Goal: Information Seeking & Learning: Learn about a topic

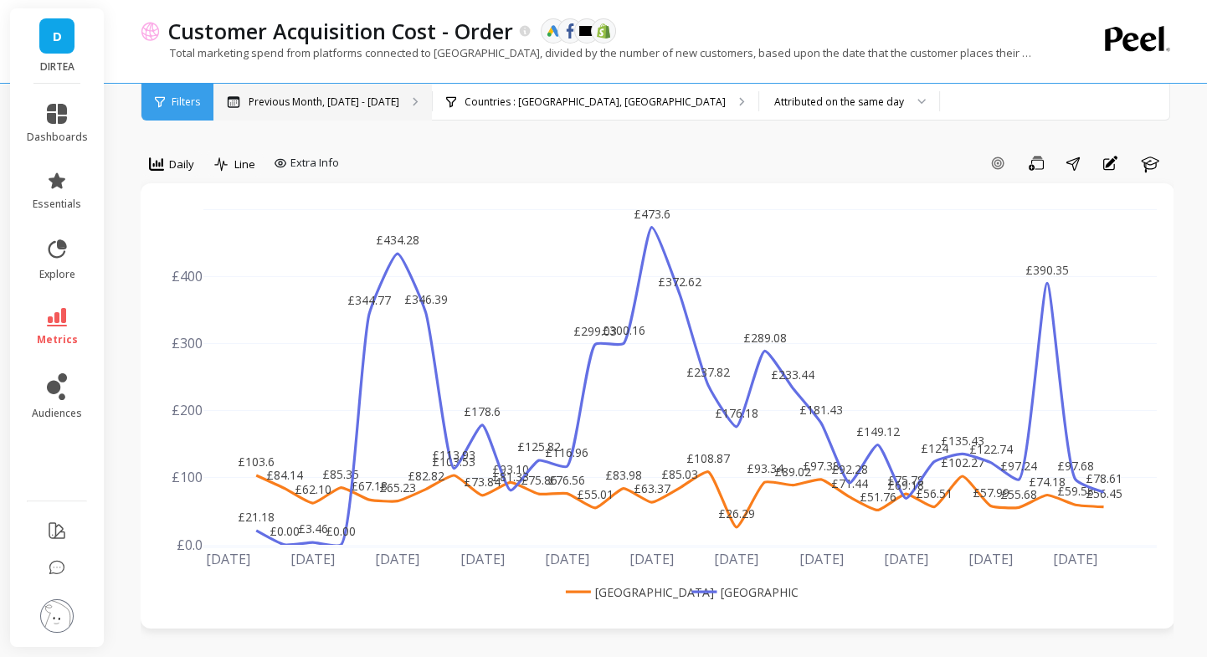
click at [309, 107] on p "Previous Month, Aug 1 - Aug 31" at bounding box center [324, 101] width 151 height 13
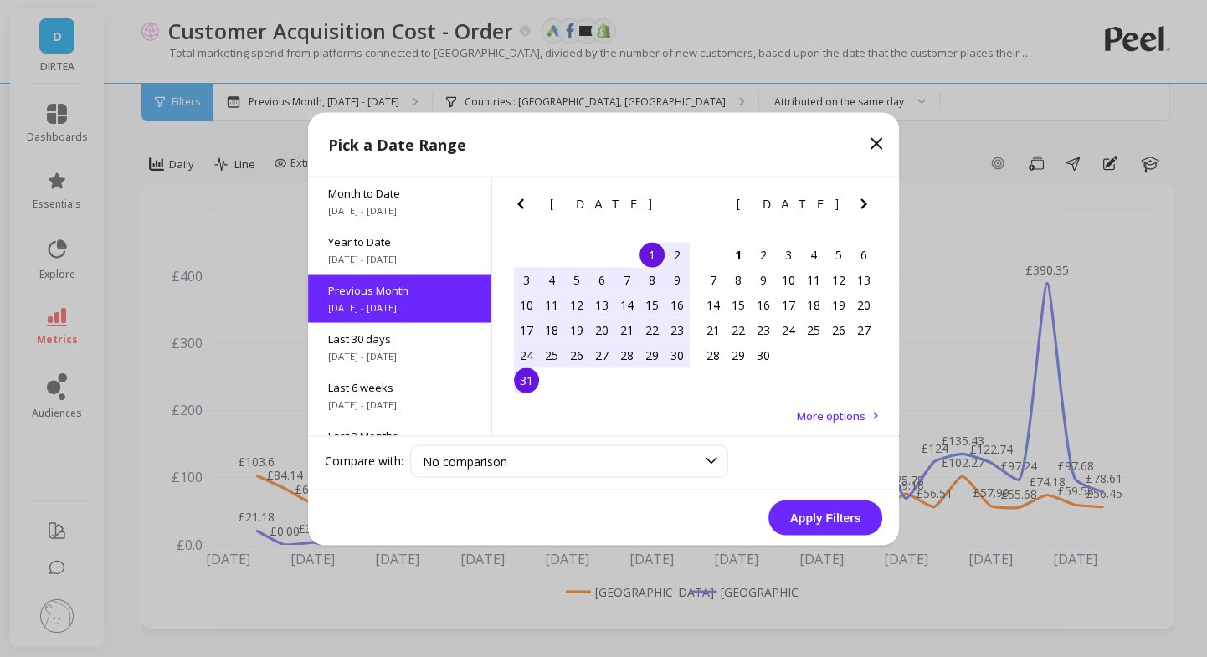
click at [600, 327] on div "20" at bounding box center [601, 329] width 25 height 25
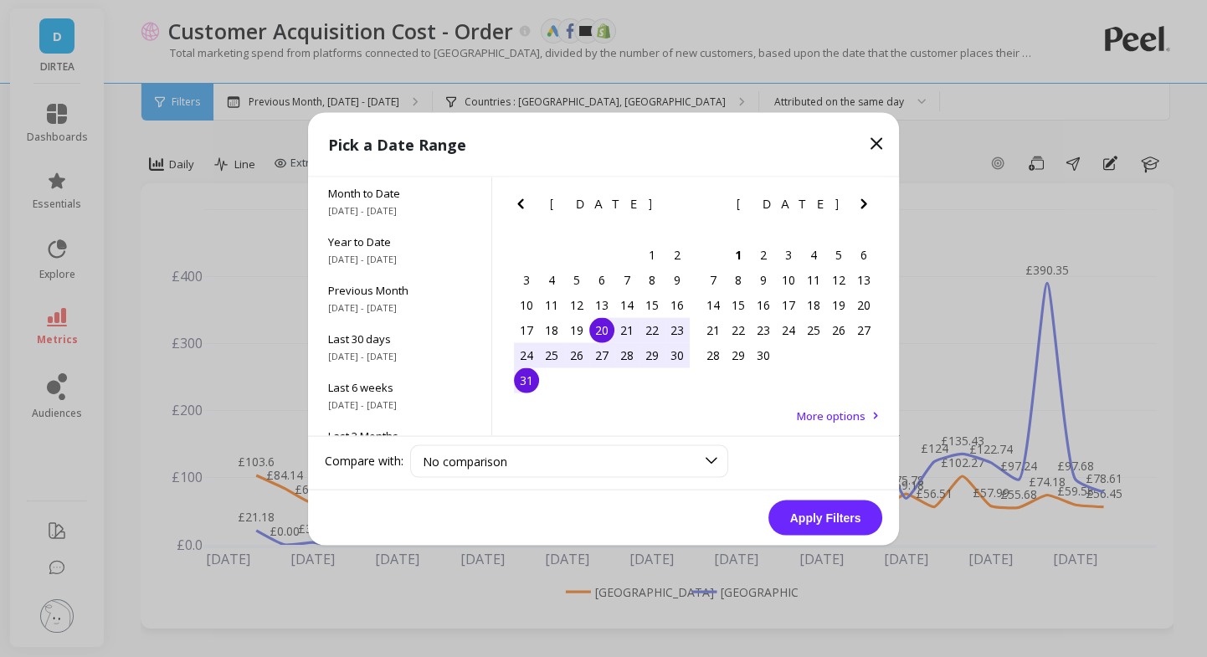
click at [530, 376] on div "31" at bounding box center [526, 380] width 25 height 25
click at [815, 530] on button "Apply Filters" at bounding box center [826, 517] width 114 height 35
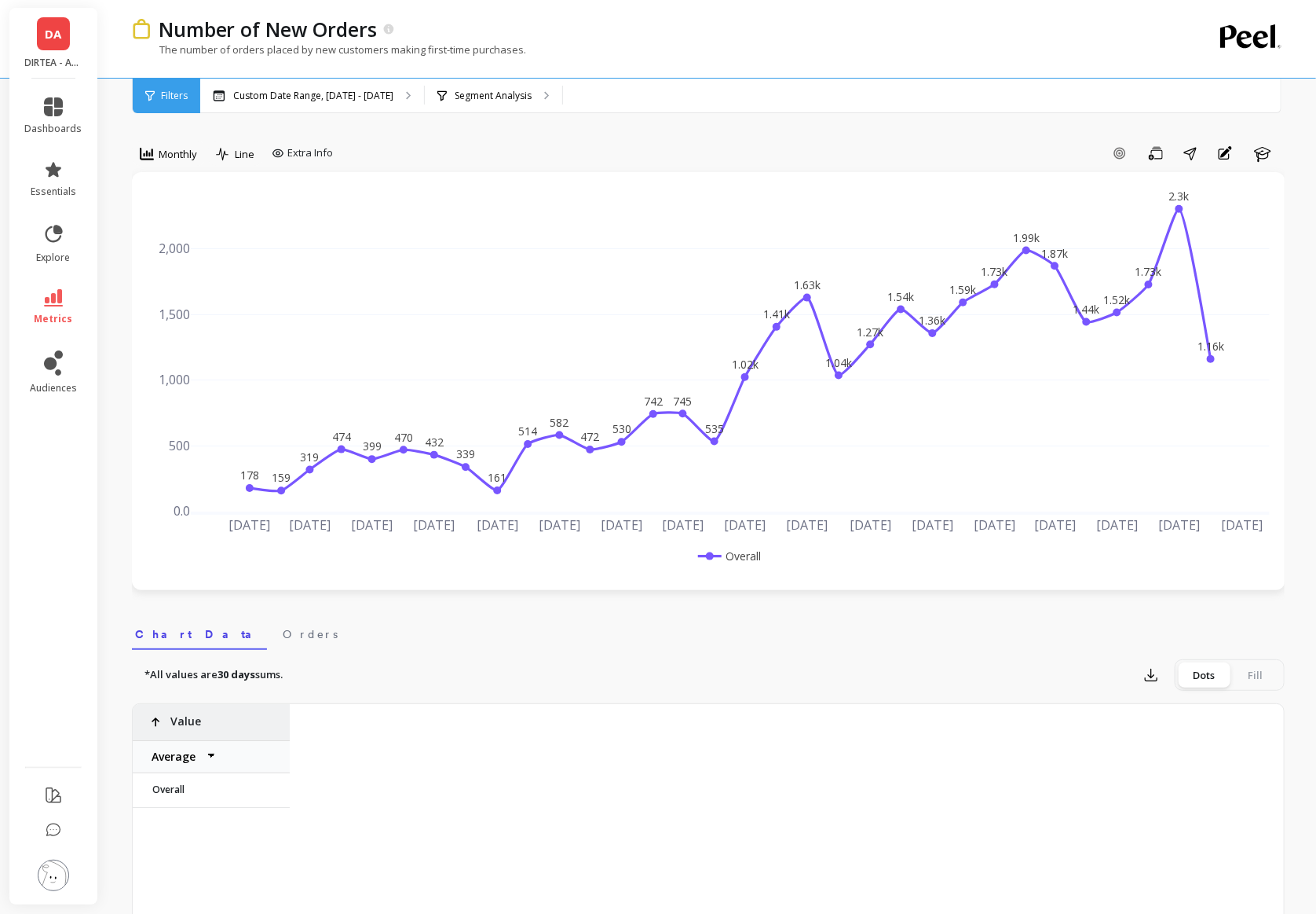
scroll to position [0, 2271]
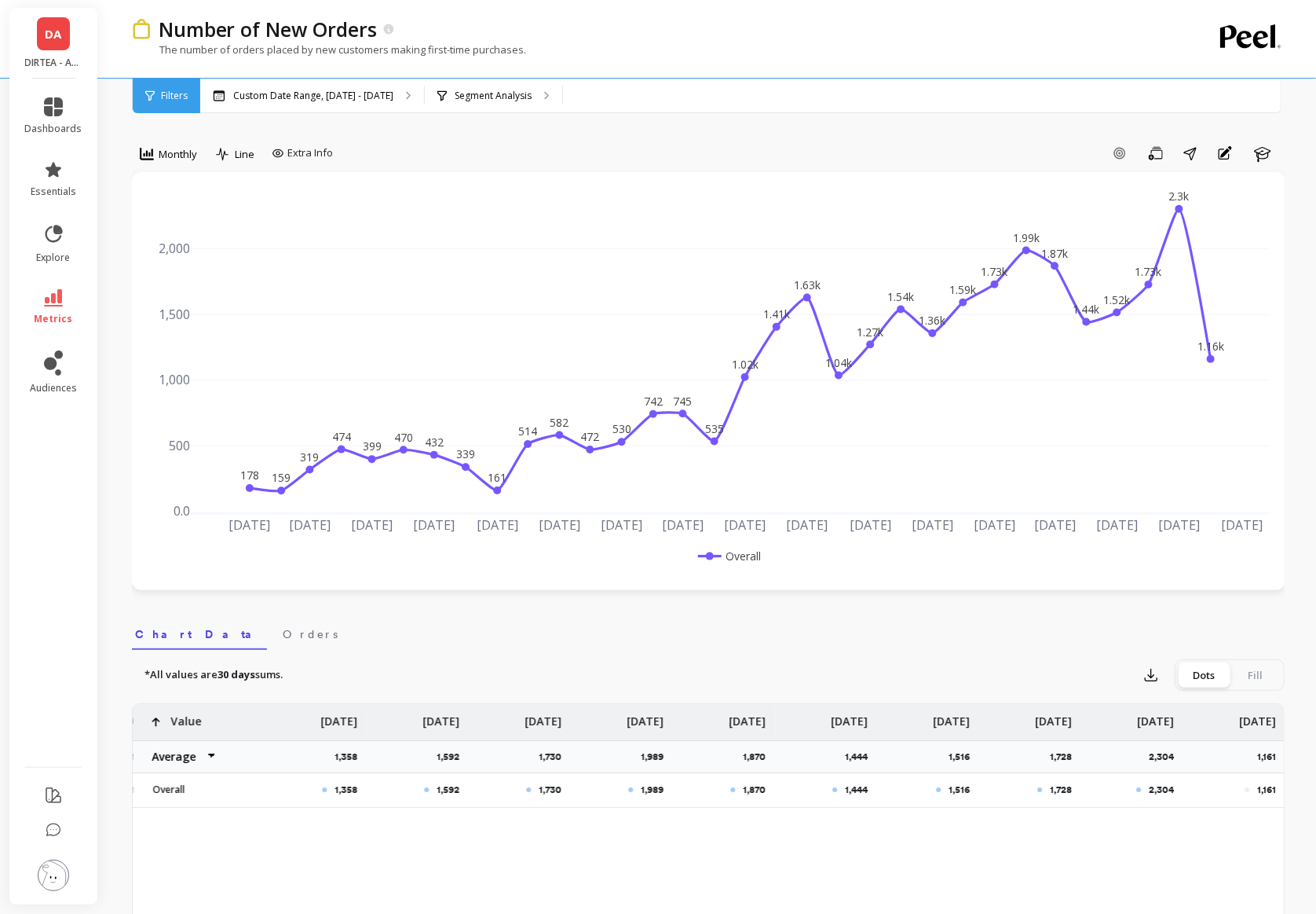
click at [55, 31] on span "DA" at bounding box center [54, 34] width 17 height 18
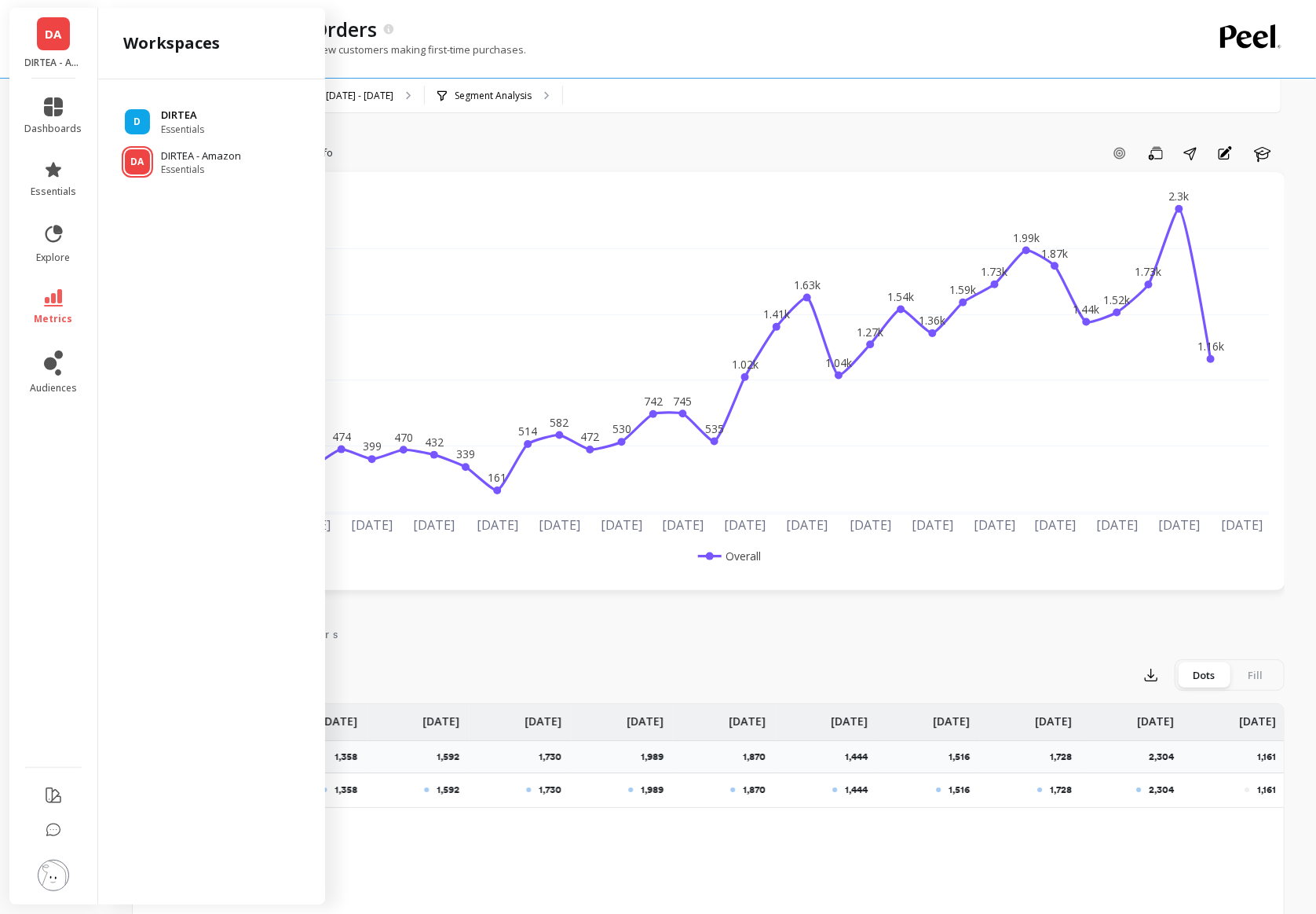
click at [198, 130] on span "Essentials" at bounding box center [183, 129] width 43 height 12
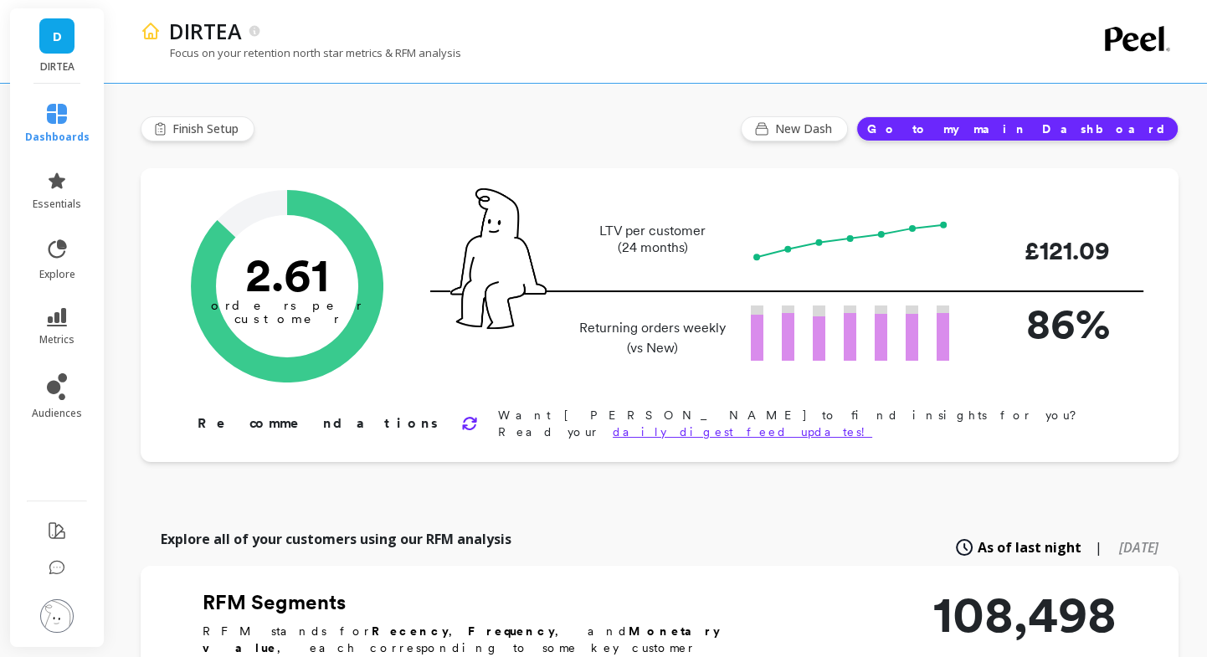
click at [67, 49] on link "D" at bounding box center [56, 35] width 35 height 35
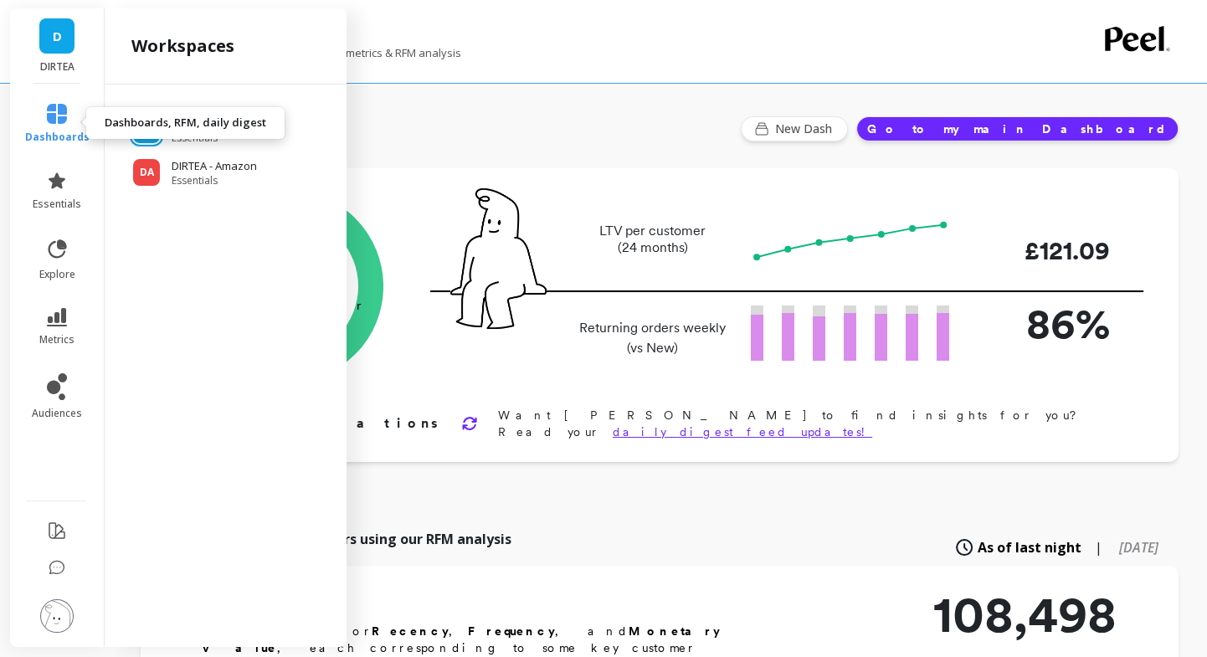
click at [53, 126] on link "dashboards" at bounding box center [57, 124] width 64 height 40
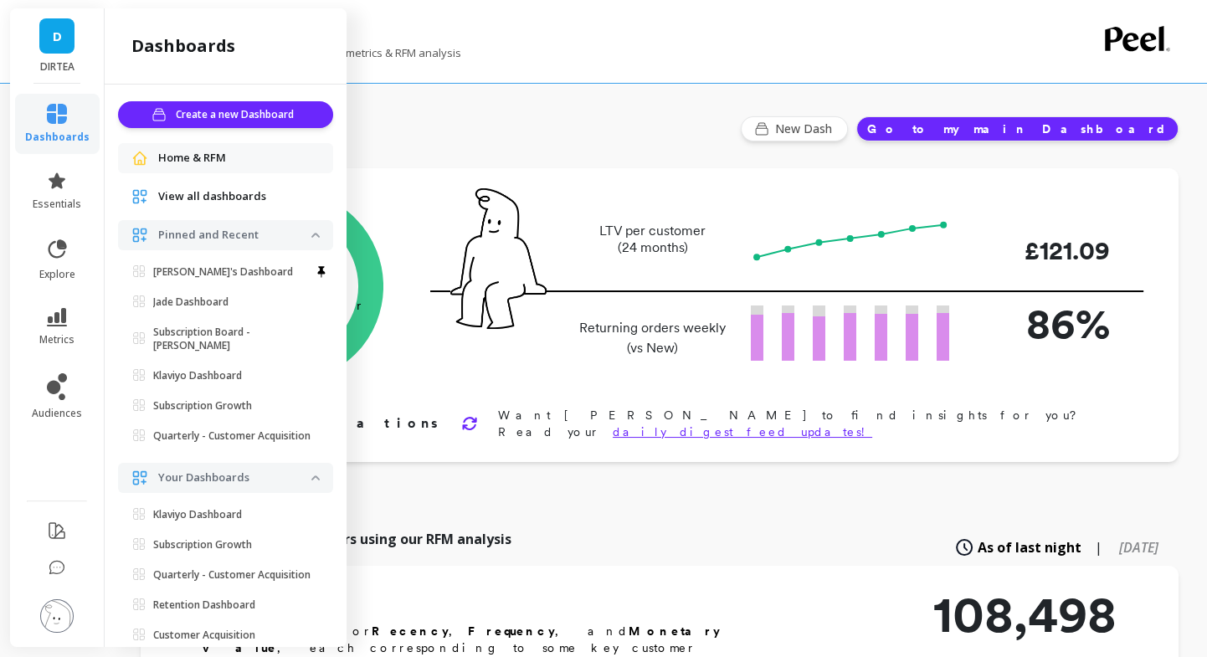
scroll to position [80, 0]
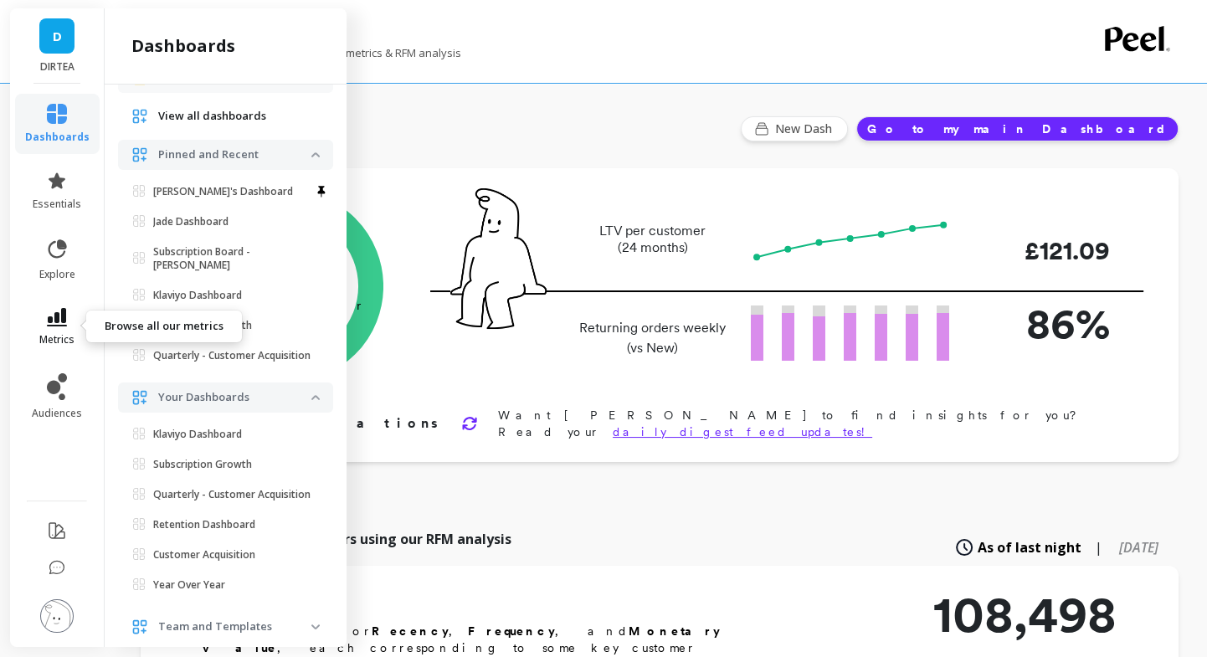
click at [53, 314] on icon at bounding box center [57, 317] width 20 height 18
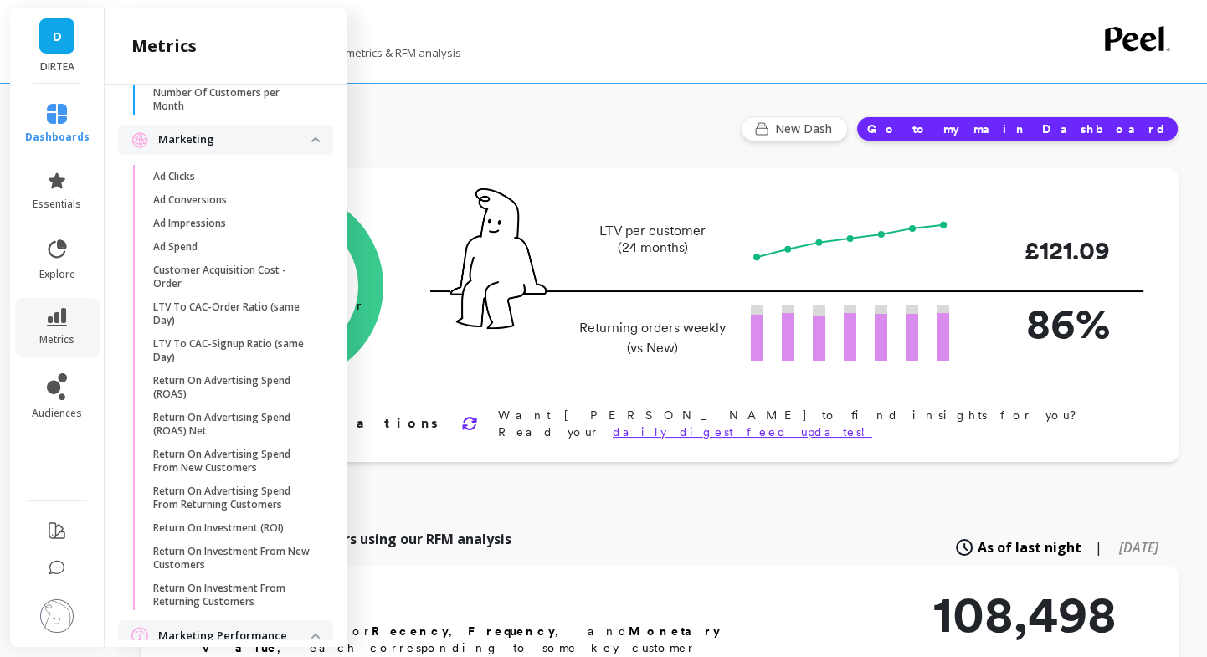
scroll to position [1428, 0]
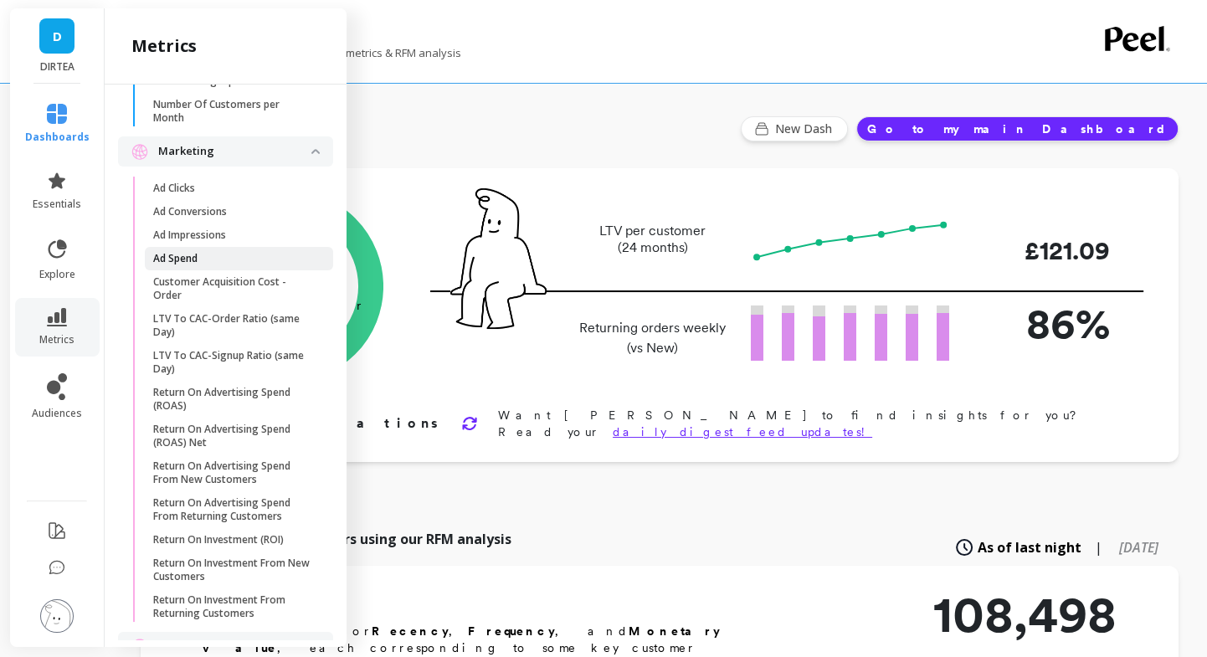
click at [219, 252] on span "Ad Spend" at bounding box center [233, 258] width 160 height 13
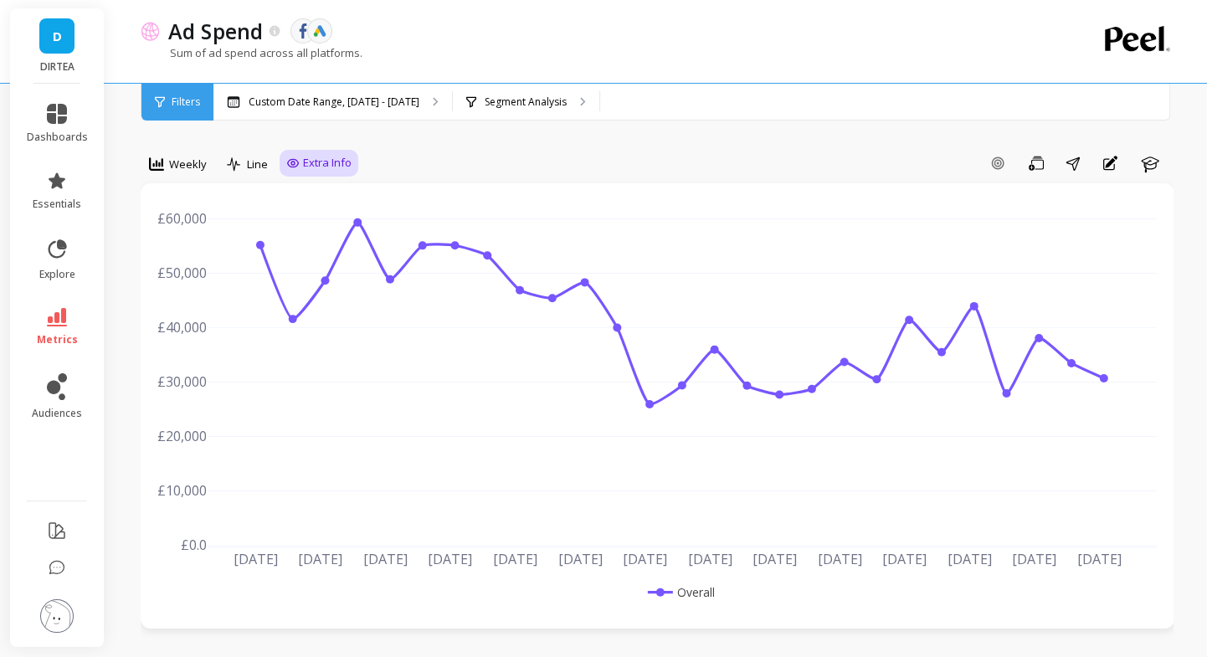
click at [303, 161] on span "Extra Info" at bounding box center [327, 163] width 49 height 17
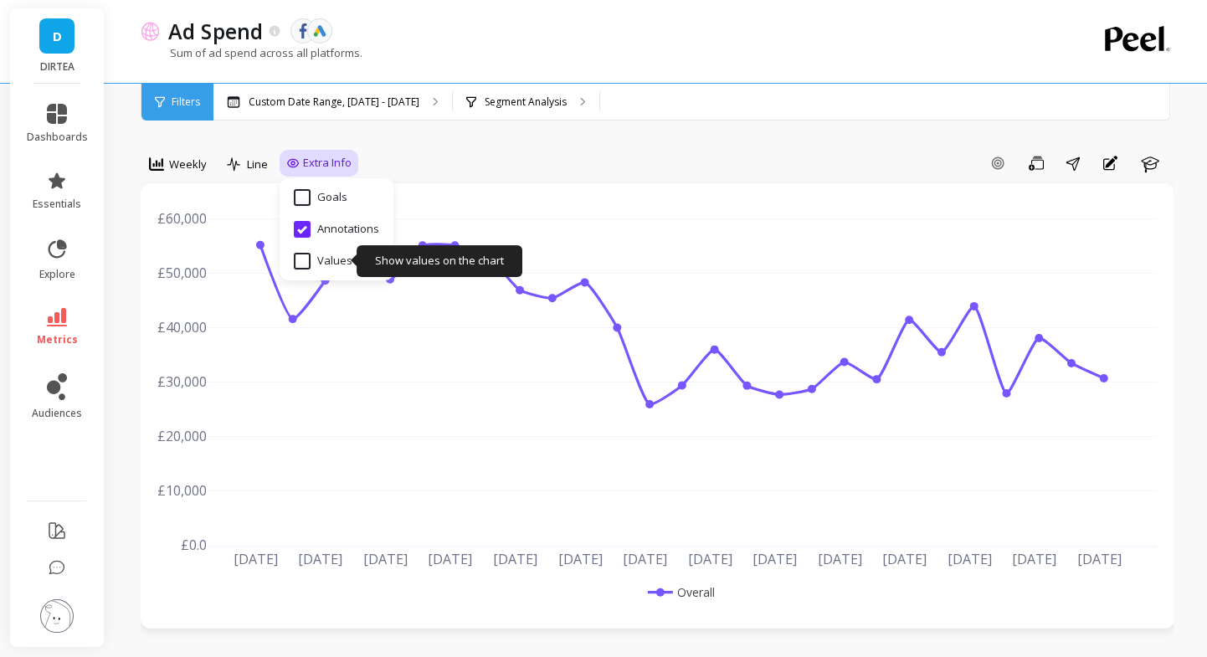
click at [305, 258] on input "Values" at bounding box center [323, 261] width 59 height 17
checkbox input "true"
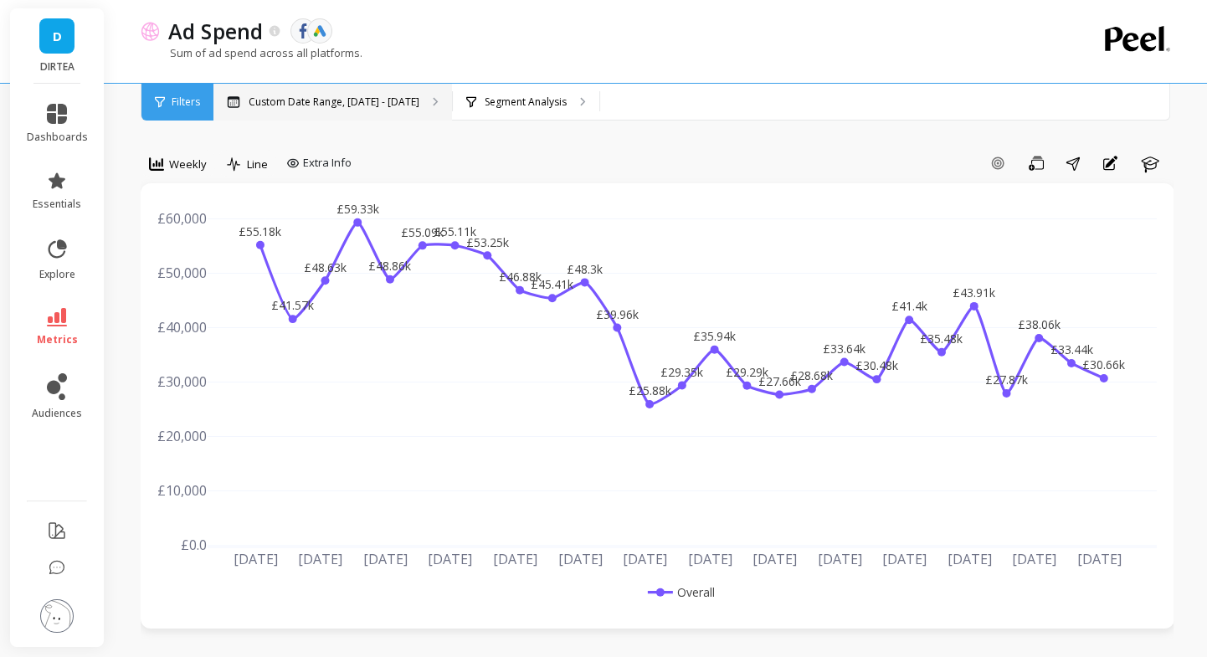
click at [329, 110] on div "Custom Date Range, [DATE] - [DATE]" at bounding box center [332, 102] width 239 height 37
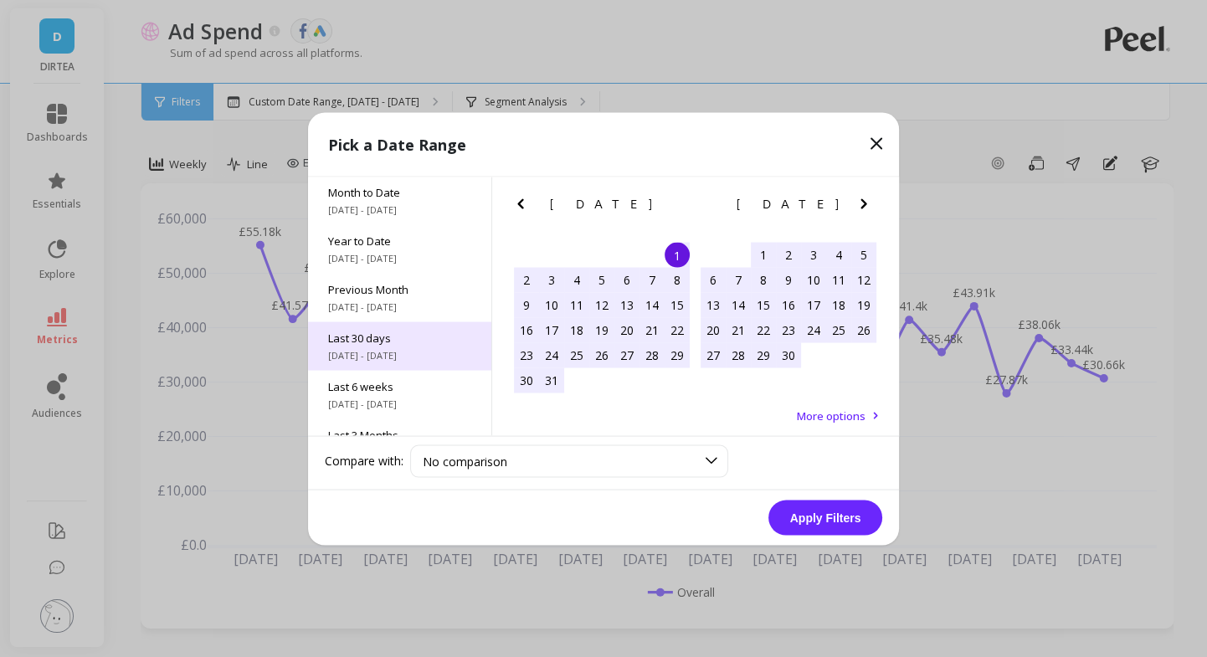
click at [393, 341] on span "Last 30 days" at bounding box center [399, 337] width 143 height 15
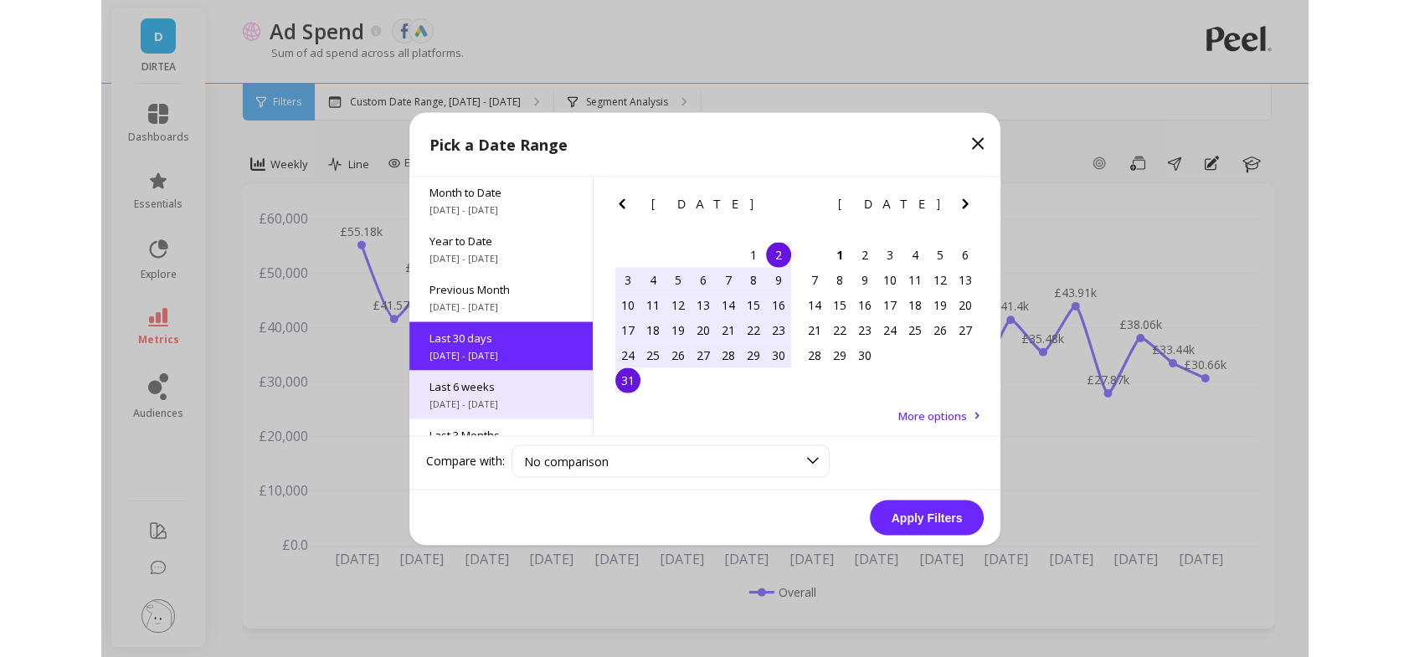
scroll to position [40, 0]
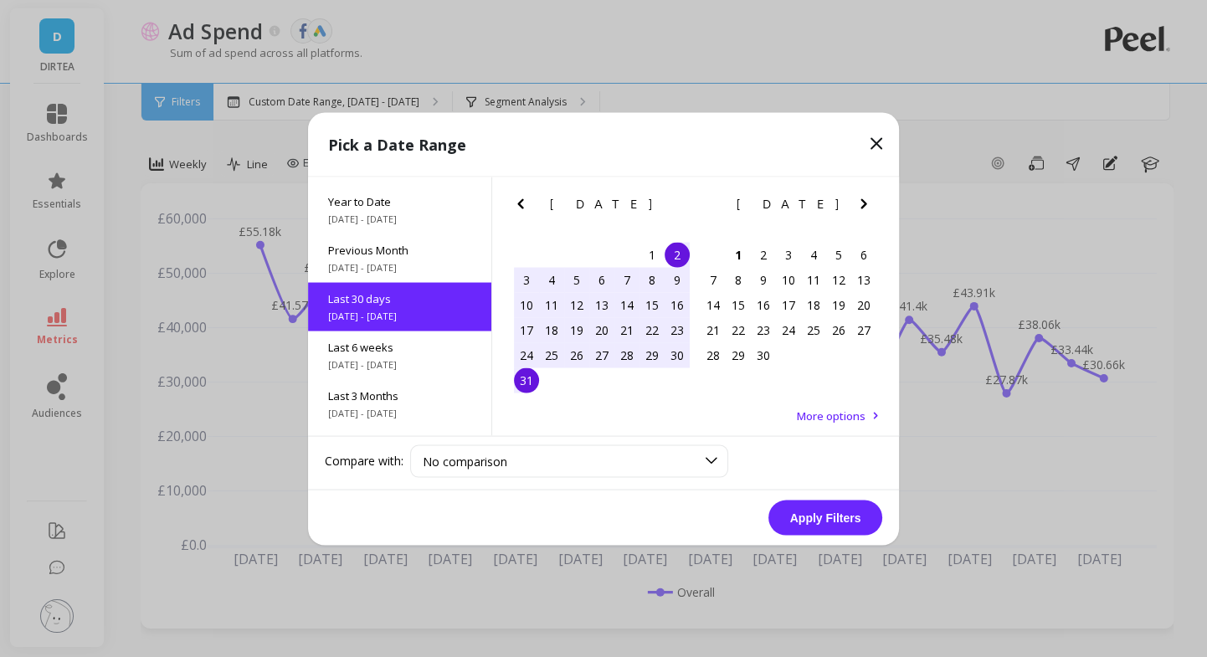
click at [809, 514] on button "Apply Filters" at bounding box center [826, 517] width 114 height 35
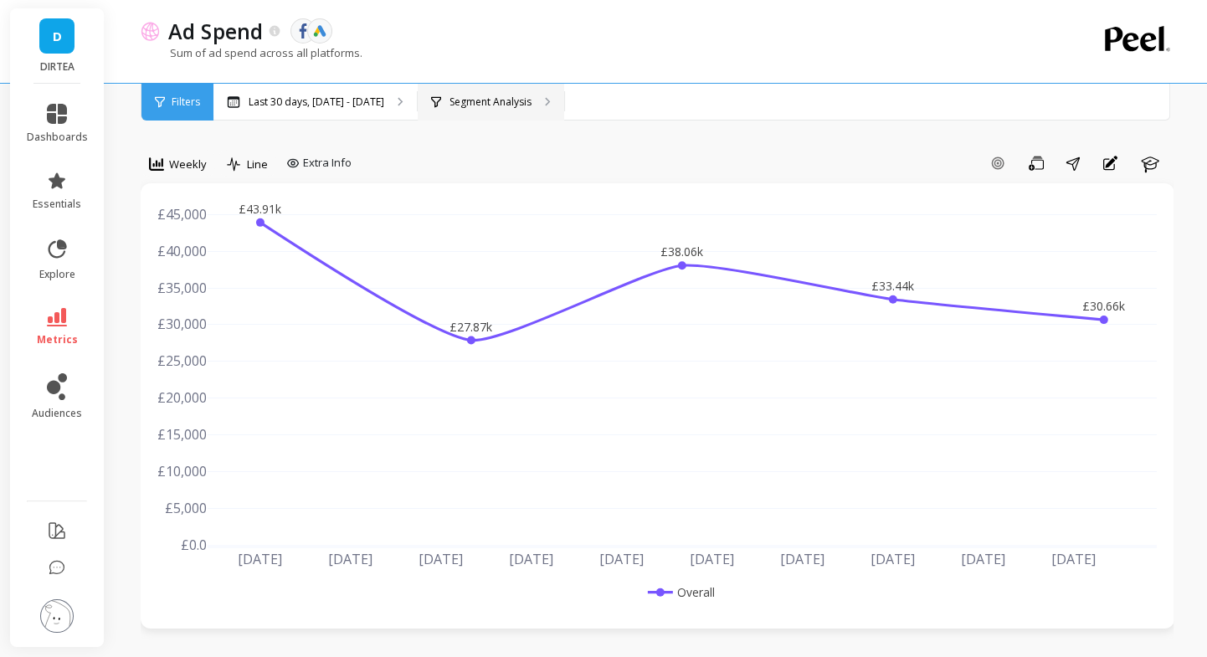
click at [471, 106] on p "Segment Analysis" at bounding box center [491, 101] width 82 height 13
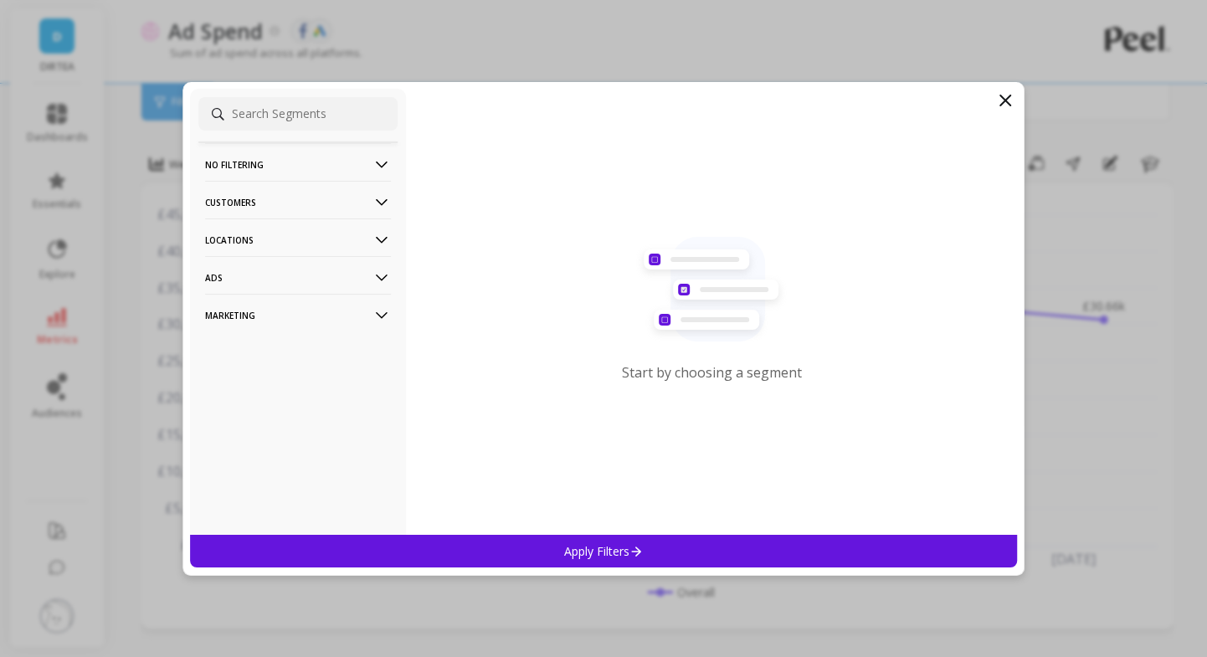
click at [291, 238] on p "Locations" at bounding box center [298, 240] width 186 height 43
click at [262, 275] on div "Countries" at bounding box center [297, 272] width 199 height 27
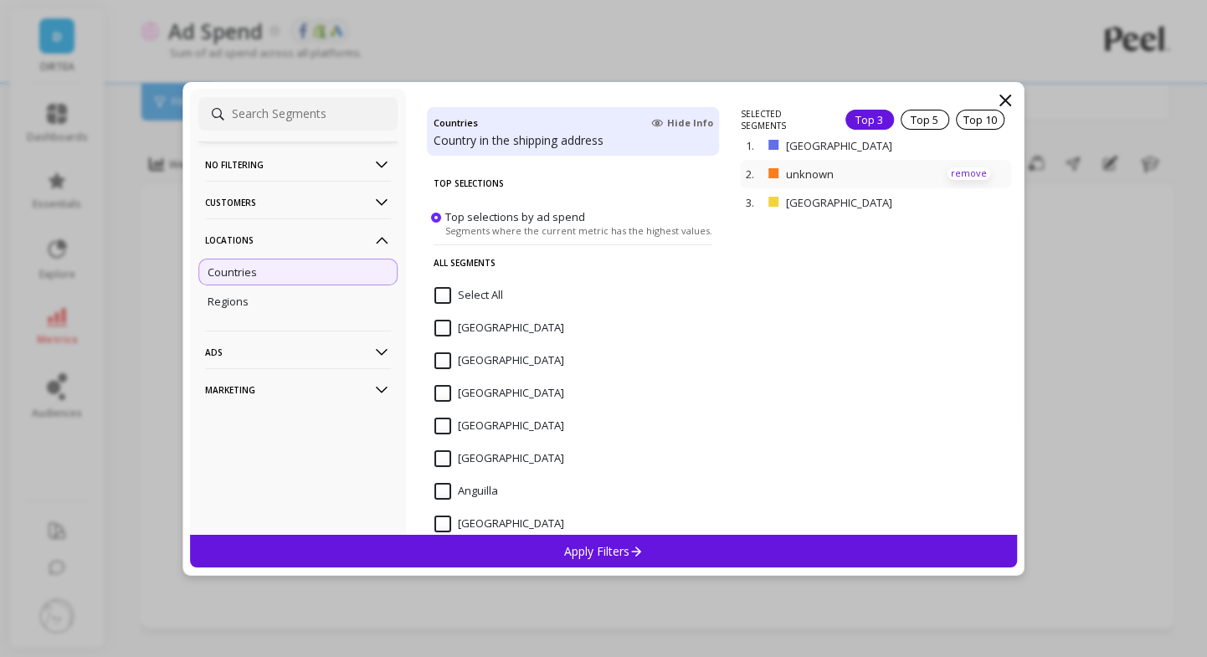
click at [964, 173] on p "remove" at bounding box center [969, 173] width 43 height 13
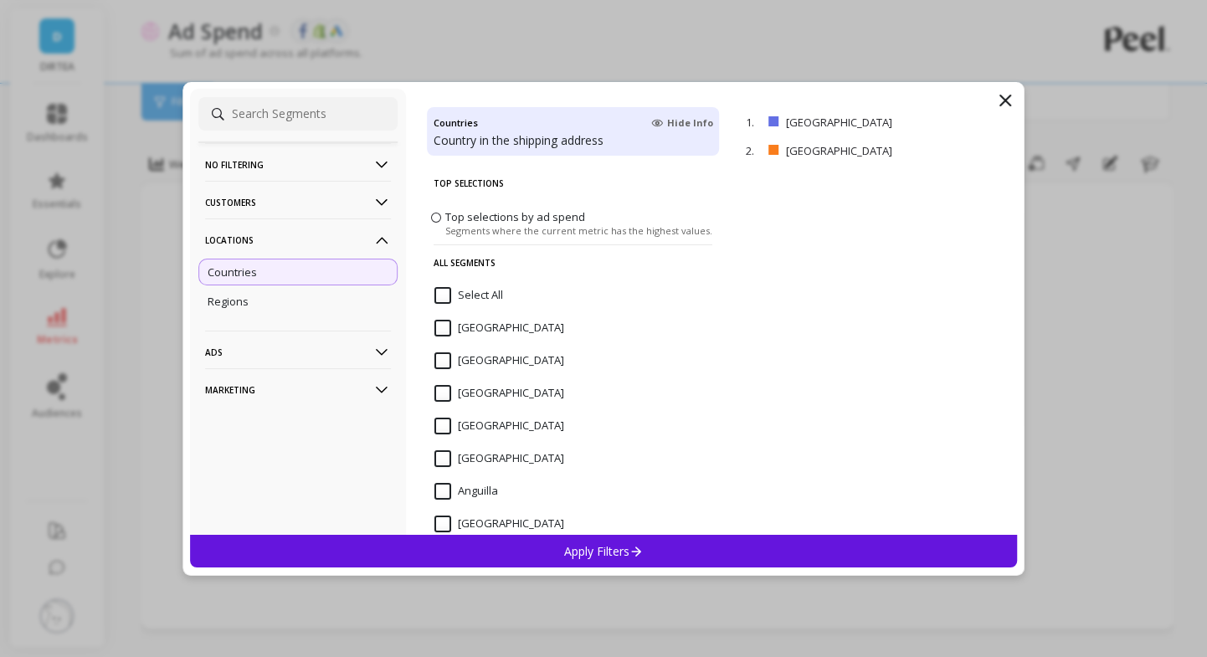
click at [685, 550] on div "Apply Filters" at bounding box center [603, 551] width 827 height 33
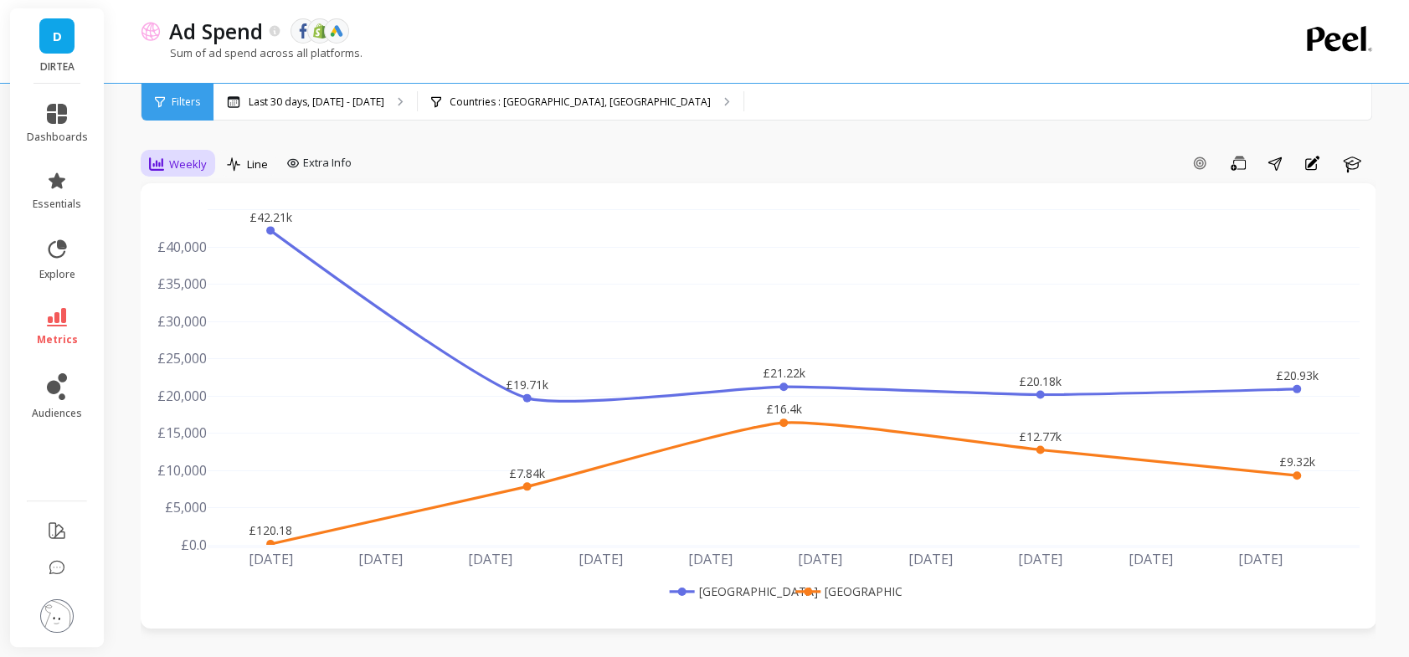
click at [193, 167] on span "Weekly" at bounding box center [188, 165] width 38 height 16
click at [172, 235] on div "Daily" at bounding box center [202, 234] width 95 height 16
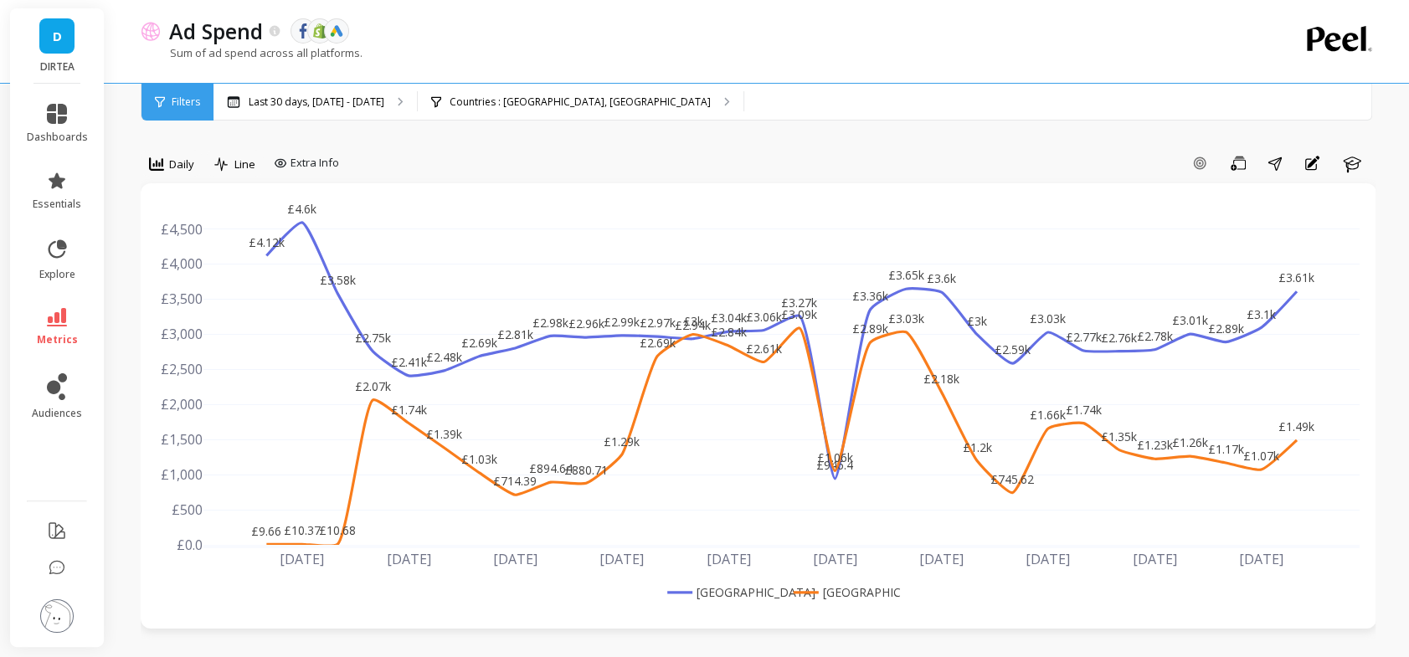
click at [470, 150] on div "Add Goal Save Share Annotations Learn" at bounding box center [861, 163] width 1030 height 27
click at [183, 165] on span "Daily" at bounding box center [181, 165] width 25 height 16
click at [198, 298] on div "Monthly" at bounding box center [202, 298] width 95 height 16
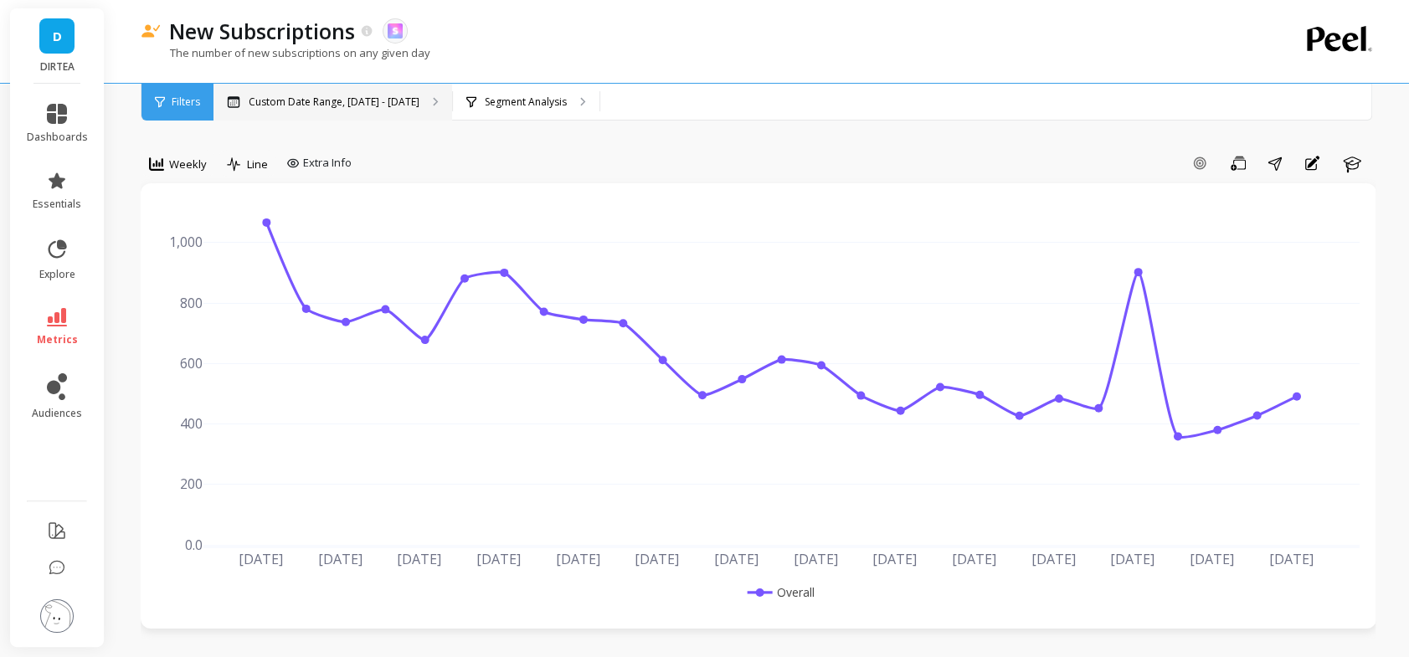
click at [351, 96] on p "Custom Date Range, [DATE] - [DATE]" at bounding box center [334, 101] width 171 height 13
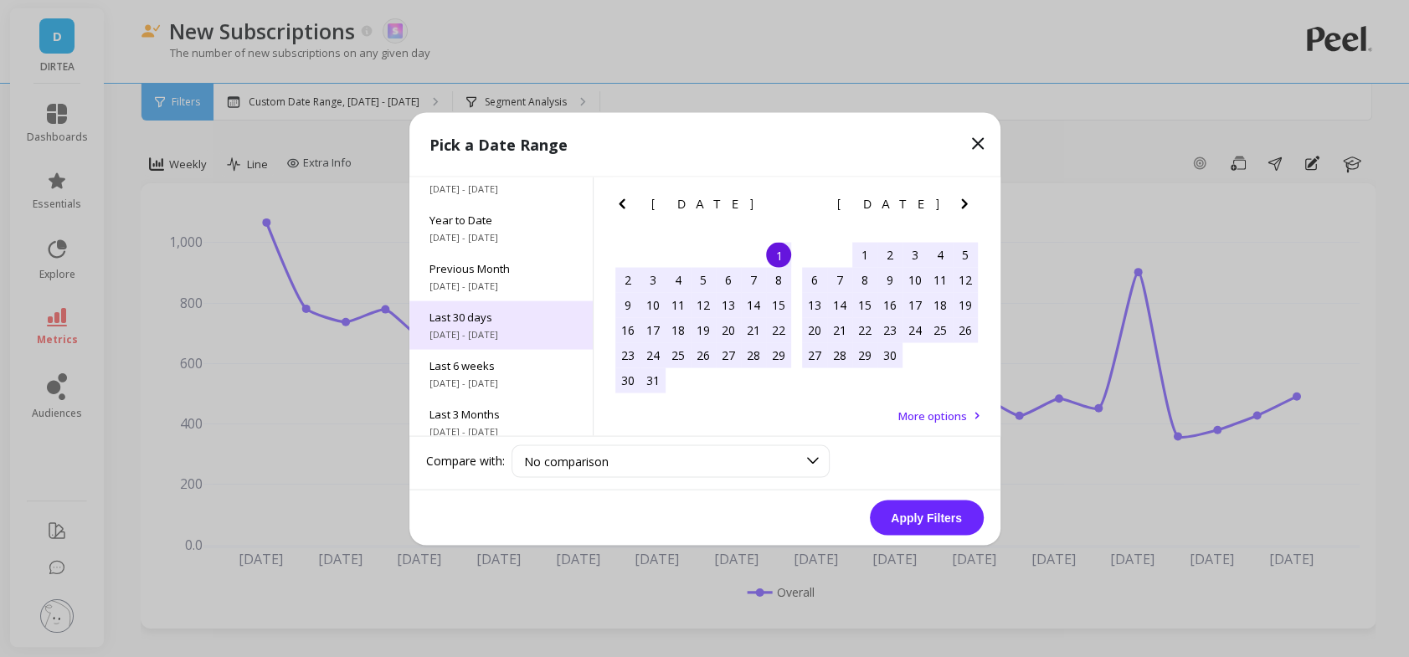
click at [494, 311] on span "Last 30 days" at bounding box center [500, 316] width 143 height 15
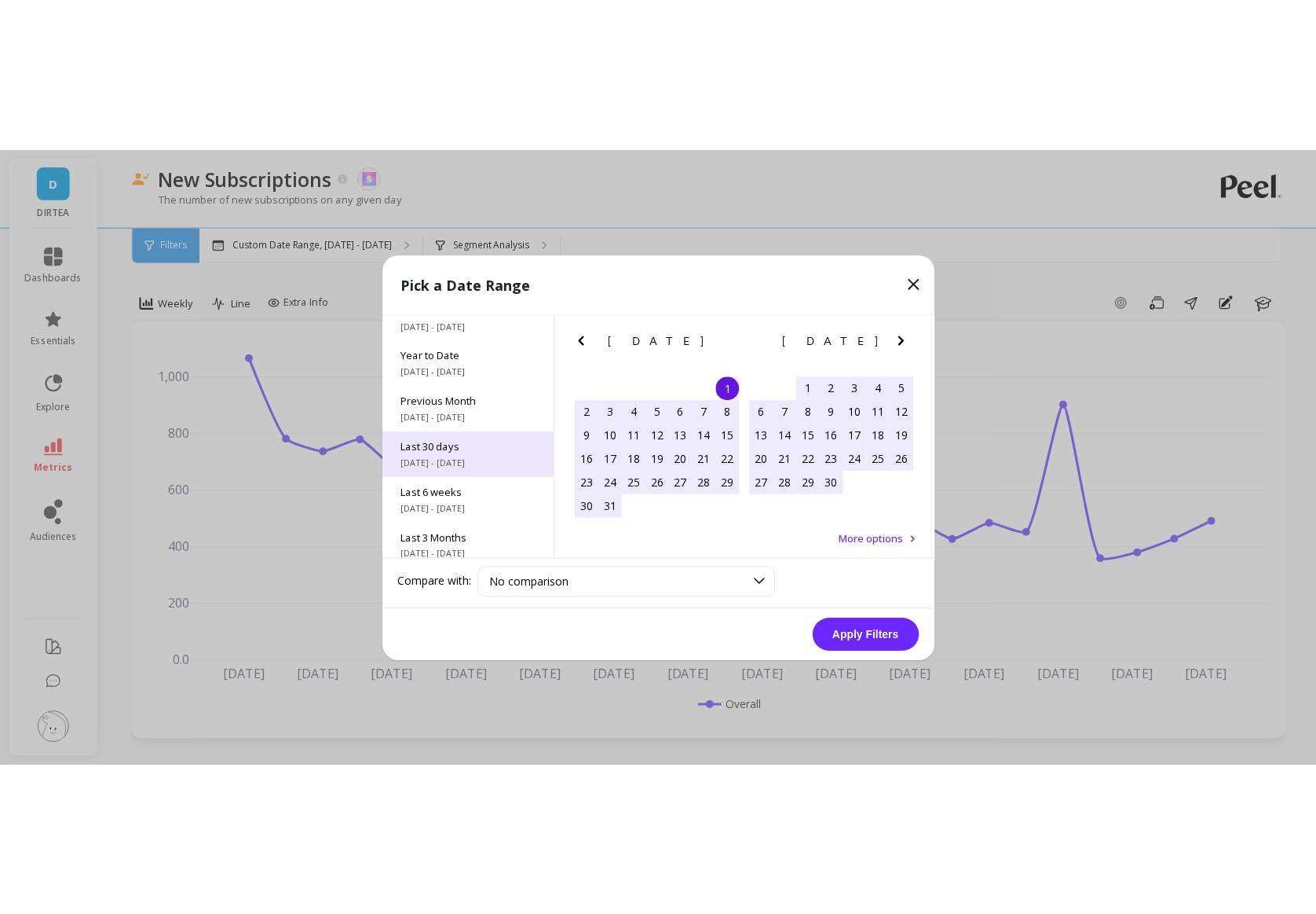
scroll to position [38, 0]
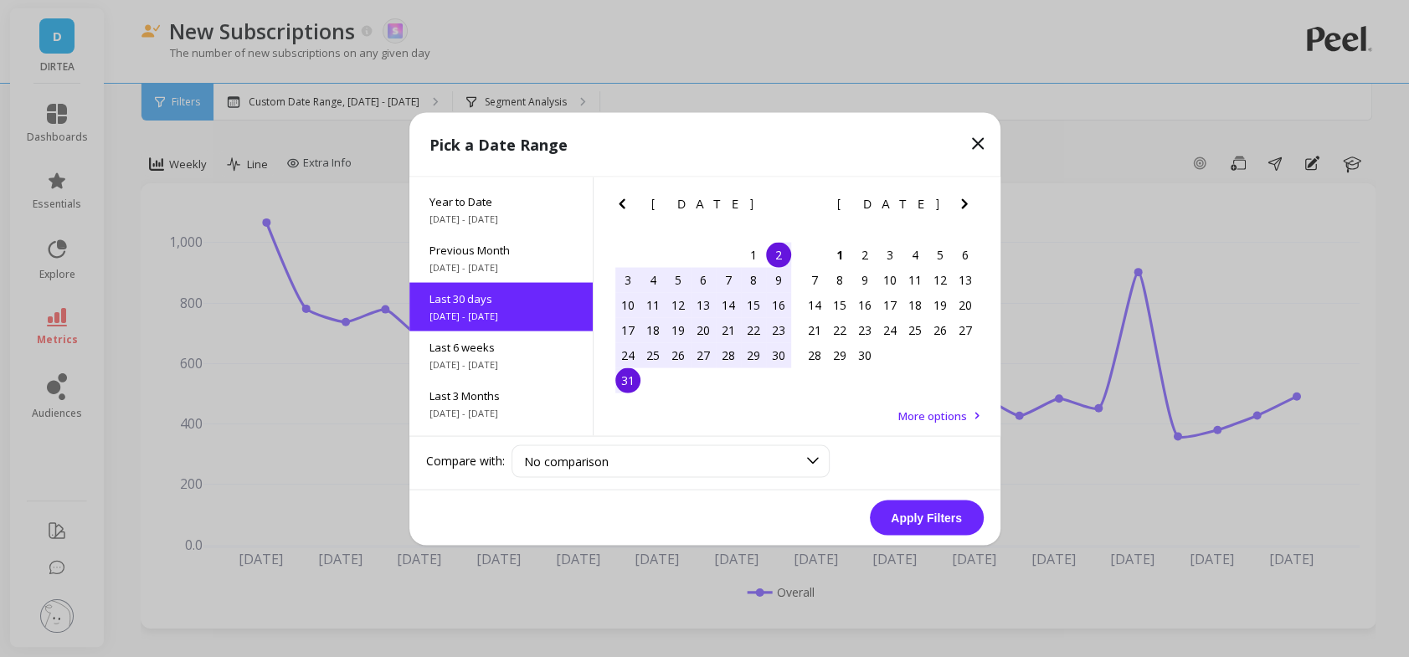
click at [899, 512] on button "Apply Filters" at bounding box center [927, 517] width 114 height 35
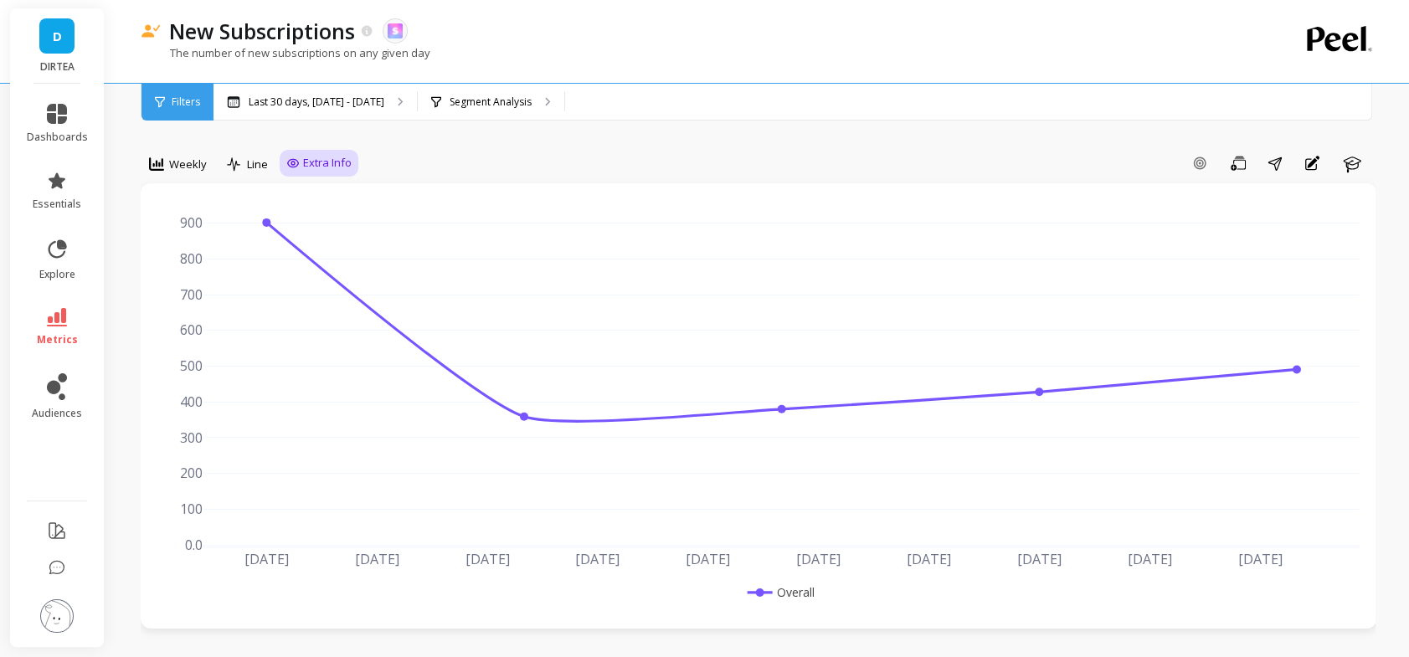
click at [291, 169] on icon at bounding box center [292, 163] width 13 height 13
click at [188, 167] on span "Weekly" at bounding box center [188, 165] width 38 height 16
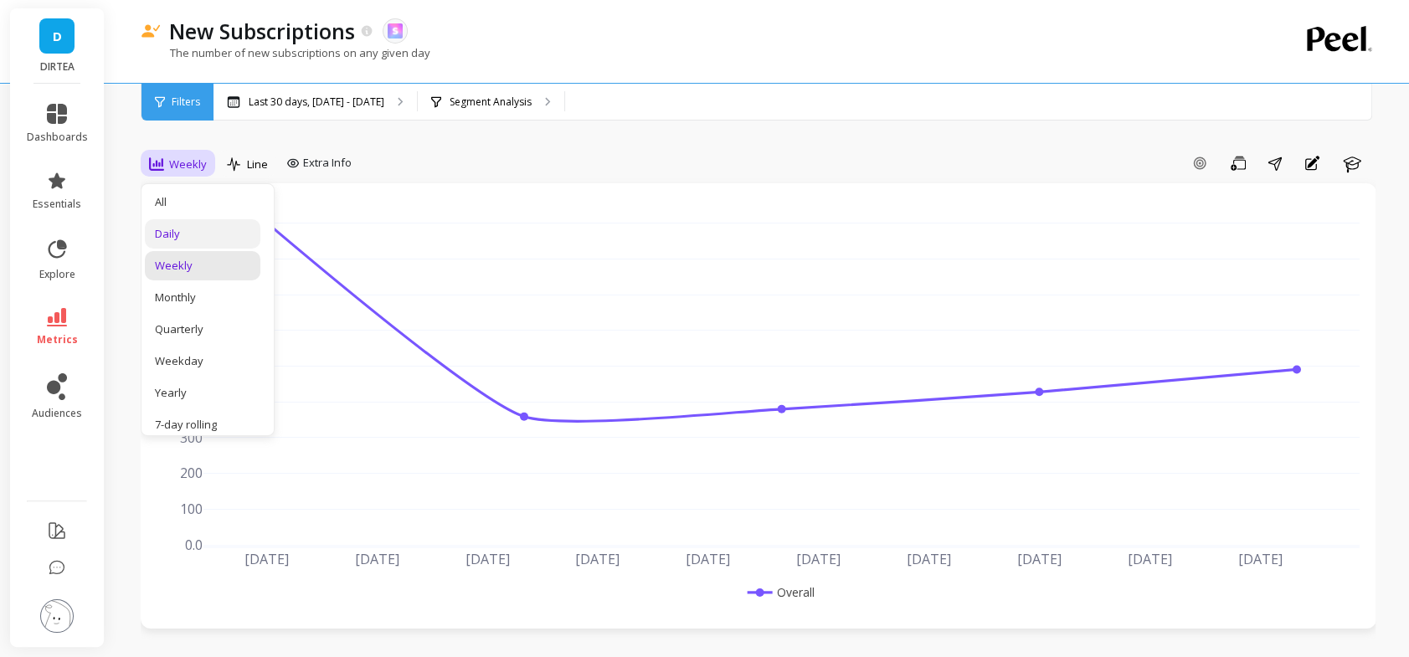
click at [197, 226] on div "Daily" at bounding box center [202, 234] width 95 height 16
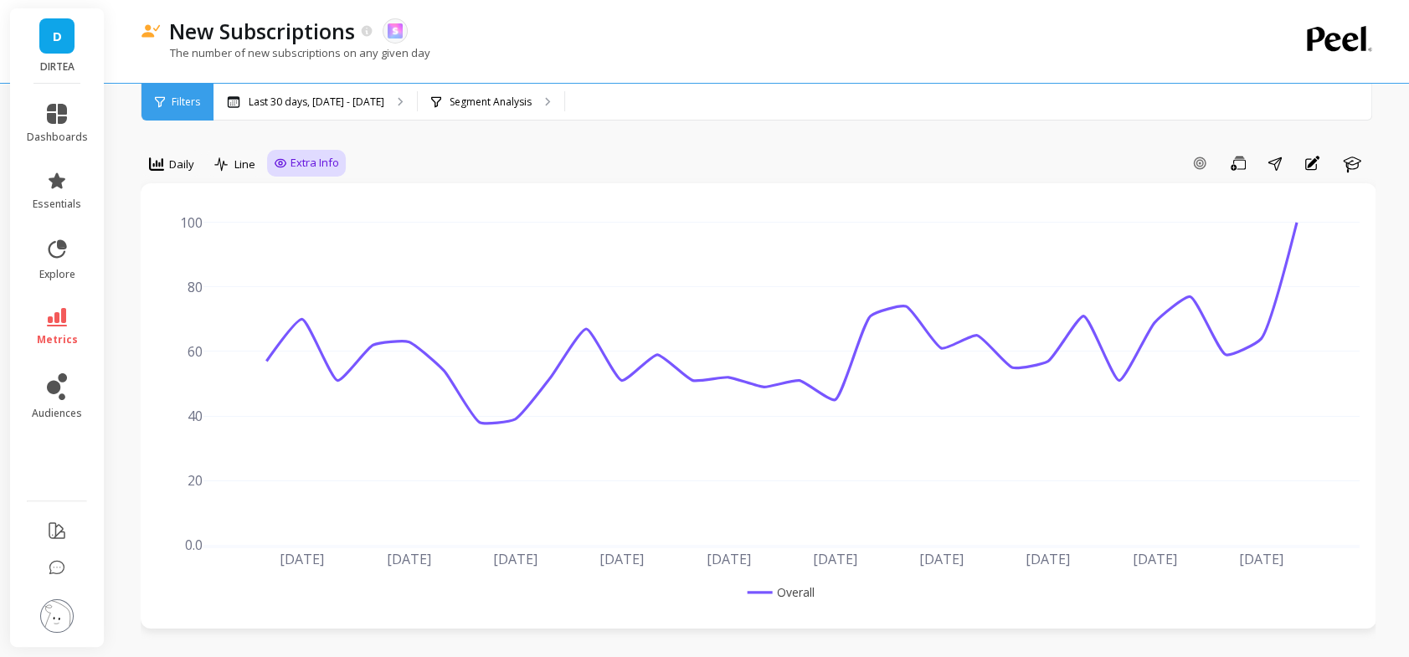
click at [319, 161] on span "Extra Info" at bounding box center [315, 163] width 49 height 17
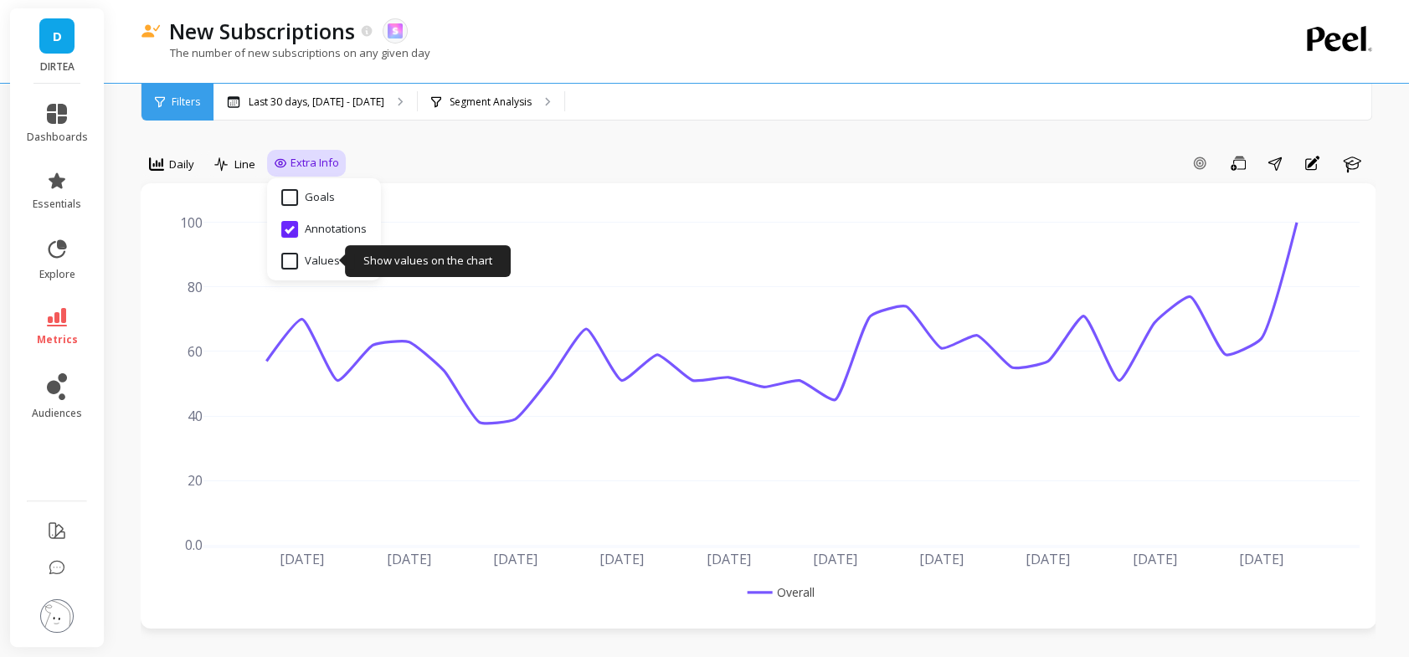
click at [314, 257] on input "Values" at bounding box center [310, 261] width 59 height 17
checkbox input "true"
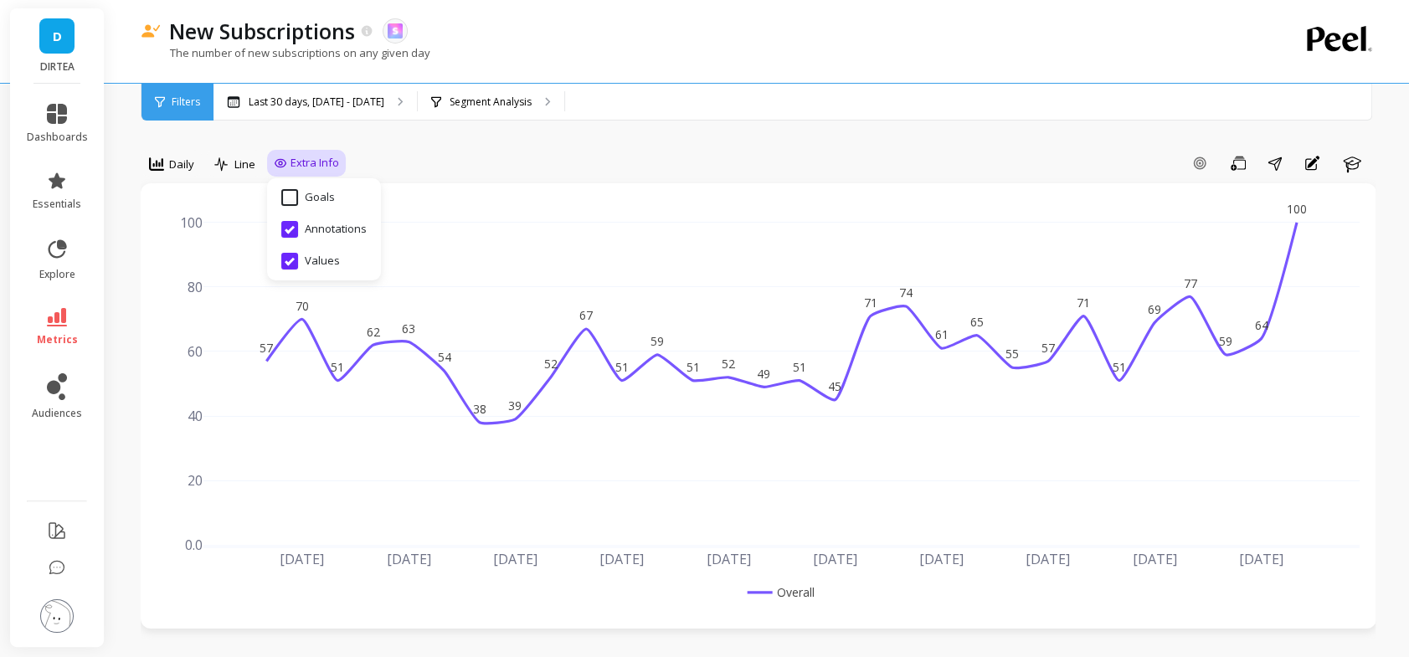
click at [846, 170] on div "Add Goal Save Share Annotations Learn" at bounding box center [861, 163] width 1030 height 27
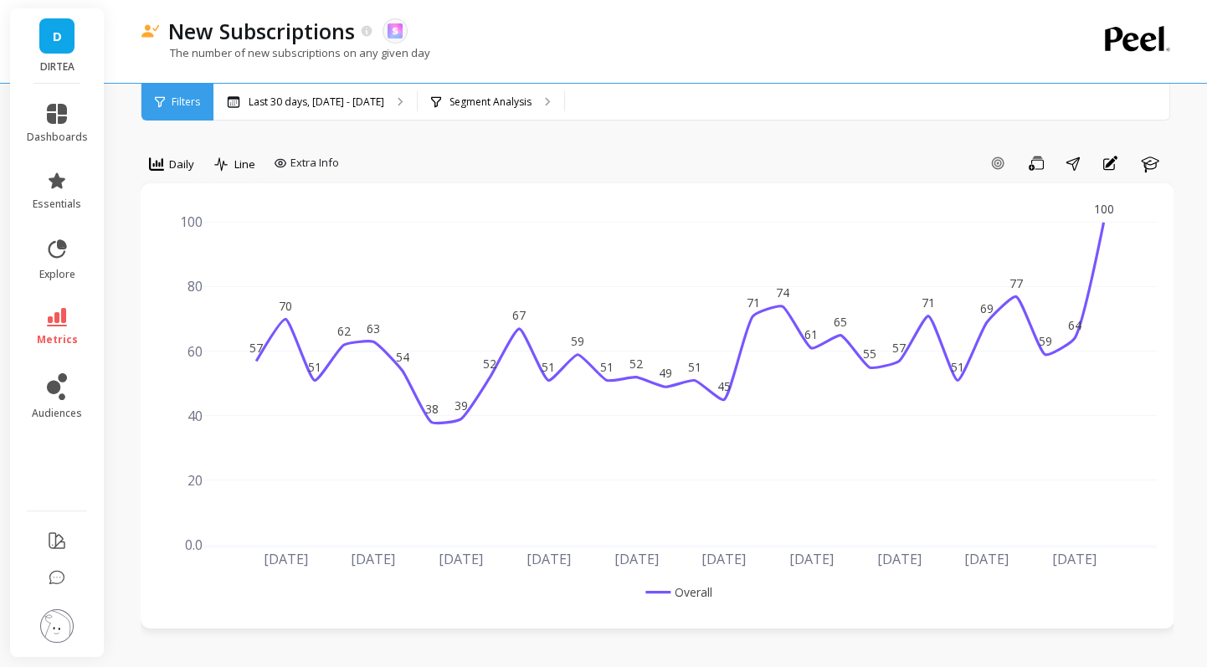
click at [986, 14] on div "New Subscriptions The data you are viewing comes from: Skio The number of new s…" at bounding box center [589, 41] width 896 height 83
